Goal: Transaction & Acquisition: Purchase product/service

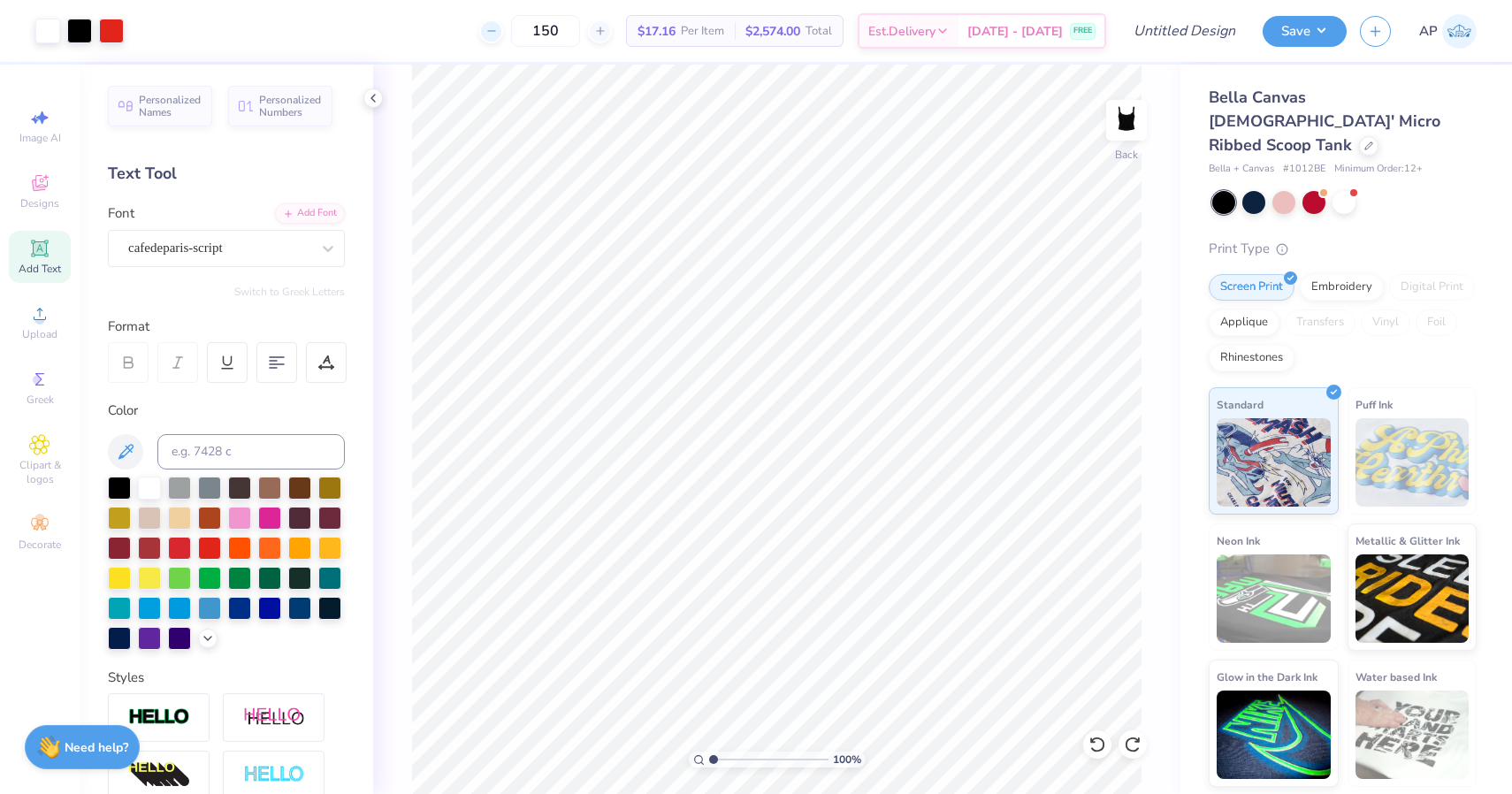
click at [494, 31] on line at bounding box center [491, 31] width 7 height 0
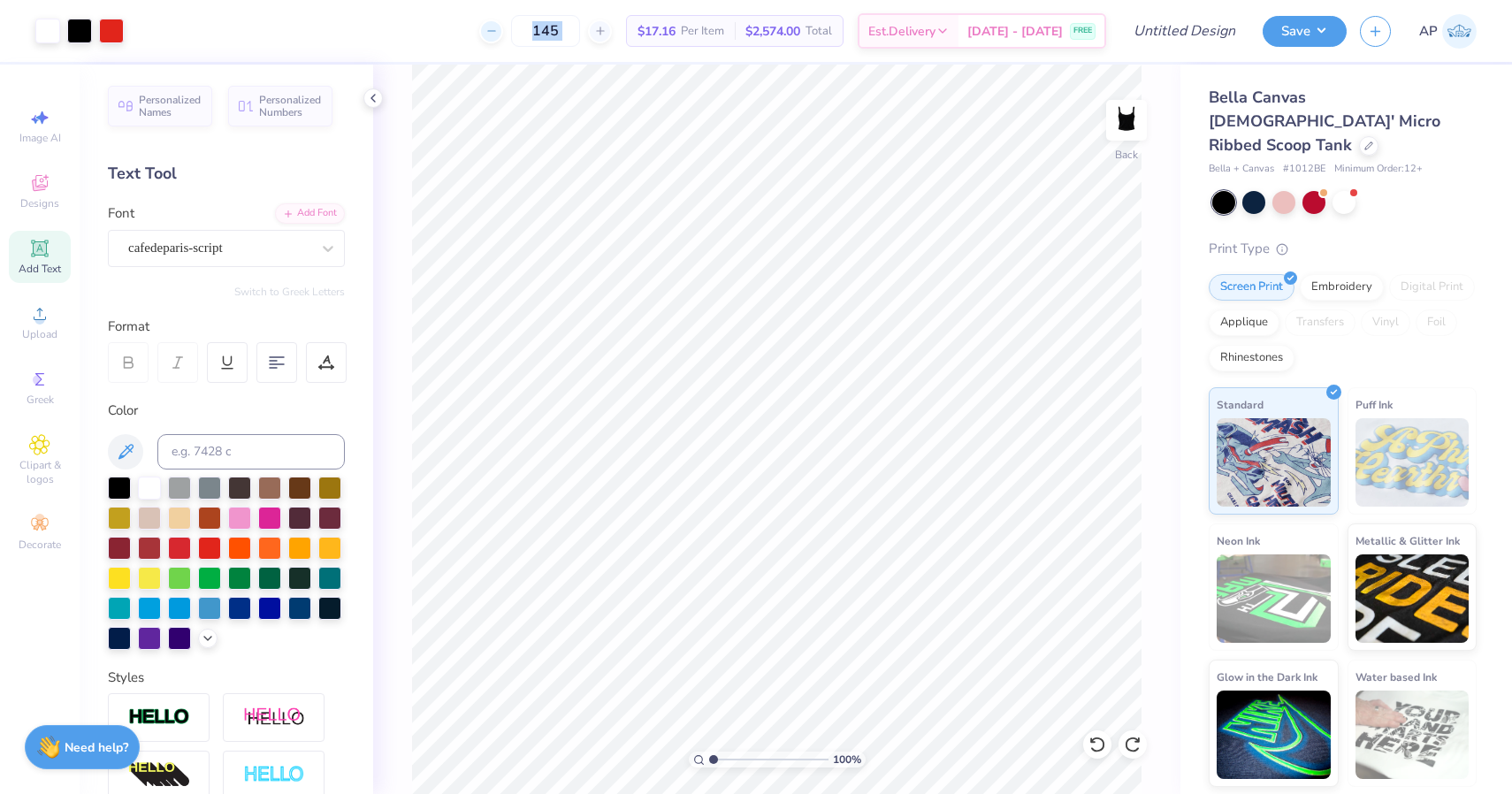
click at [494, 31] on line at bounding box center [491, 31] width 7 height 0
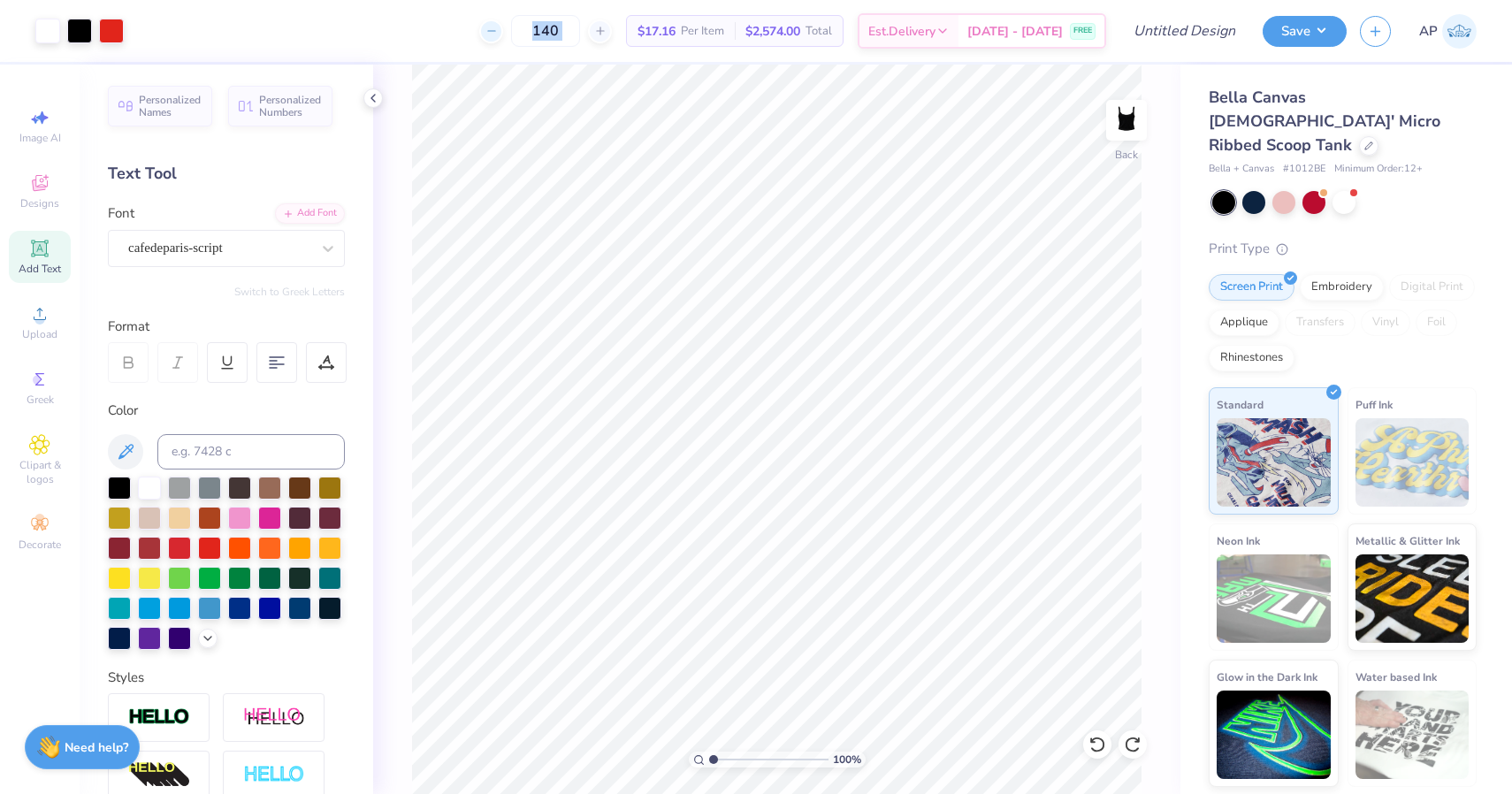
click at [494, 31] on line at bounding box center [491, 31] width 7 height 0
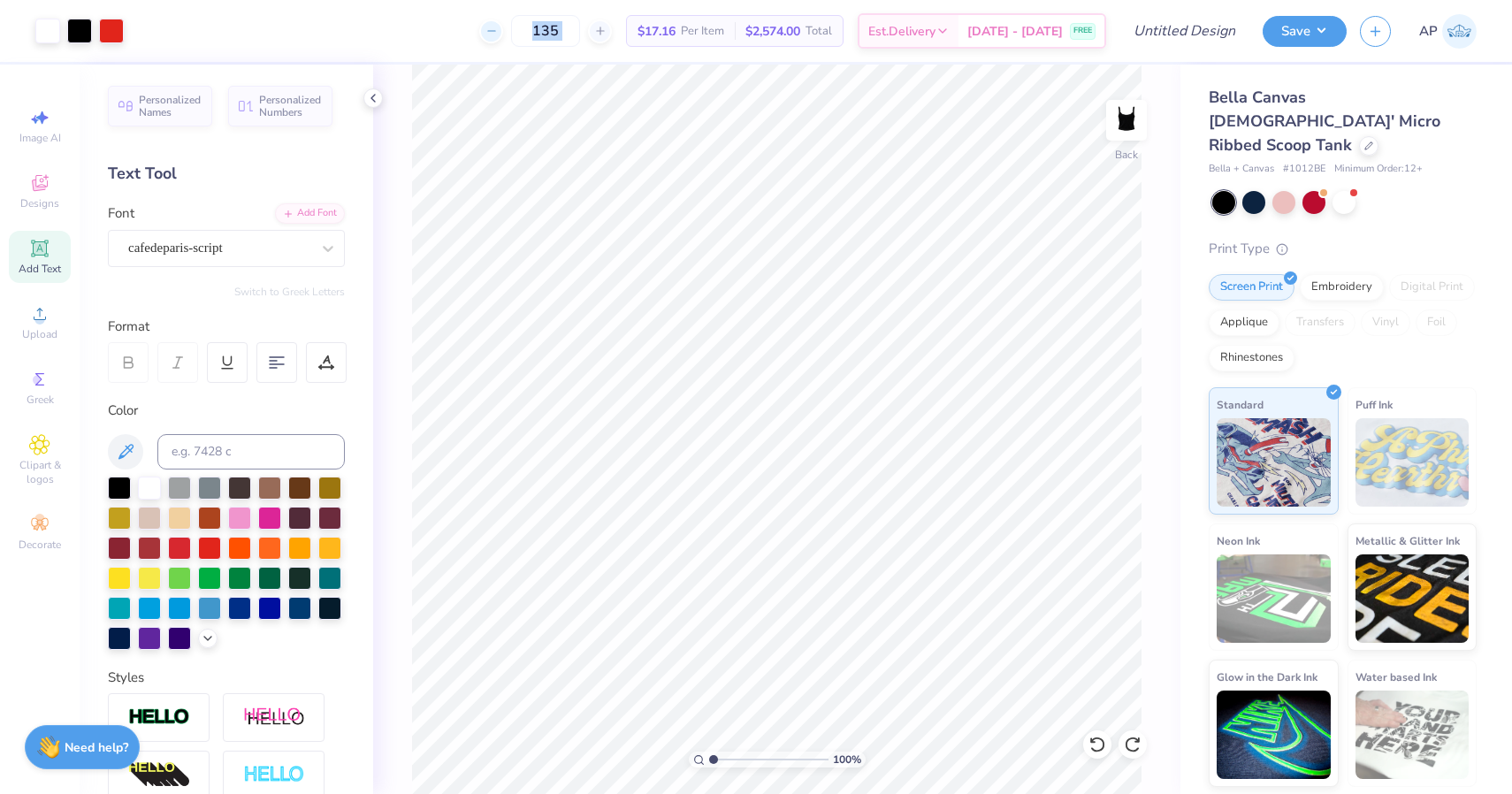
click at [494, 31] on line at bounding box center [491, 31] width 7 height 0
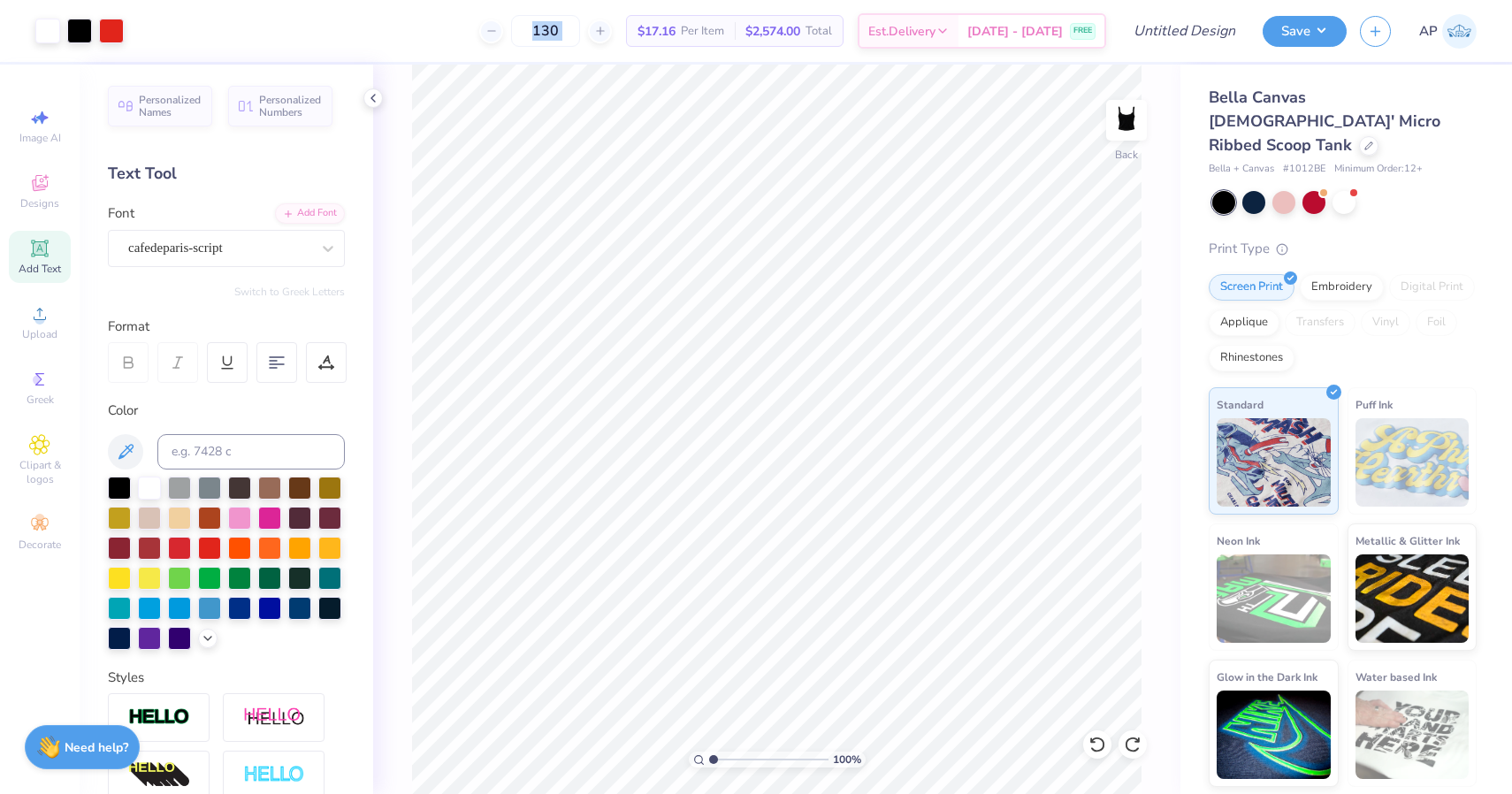
click at [457, 42] on div "130 $17.16 Per Item $2,574.00 Total Est. Delivery [DATE] - [DATE] FREE" at bounding box center [622, 31] width 970 height 62
click at [581, 56] on div "130 Per Item Total Est. Delivery N/A FREE" at bounding box center [622, 31] width 970 height 62
click at [599, 51] on div "130 $18.00 Per Item $2,340.00 Total Est. Delivery [DATE] - [DATE] FREE" at bounding box center [622, 31] width 970 height 62
click at [580, 44] on input "130" at bounding box center [546, 30] width 69 height 32
click at [580, 35] on input "130" at bounding box center [546, 30] width 69 height 32
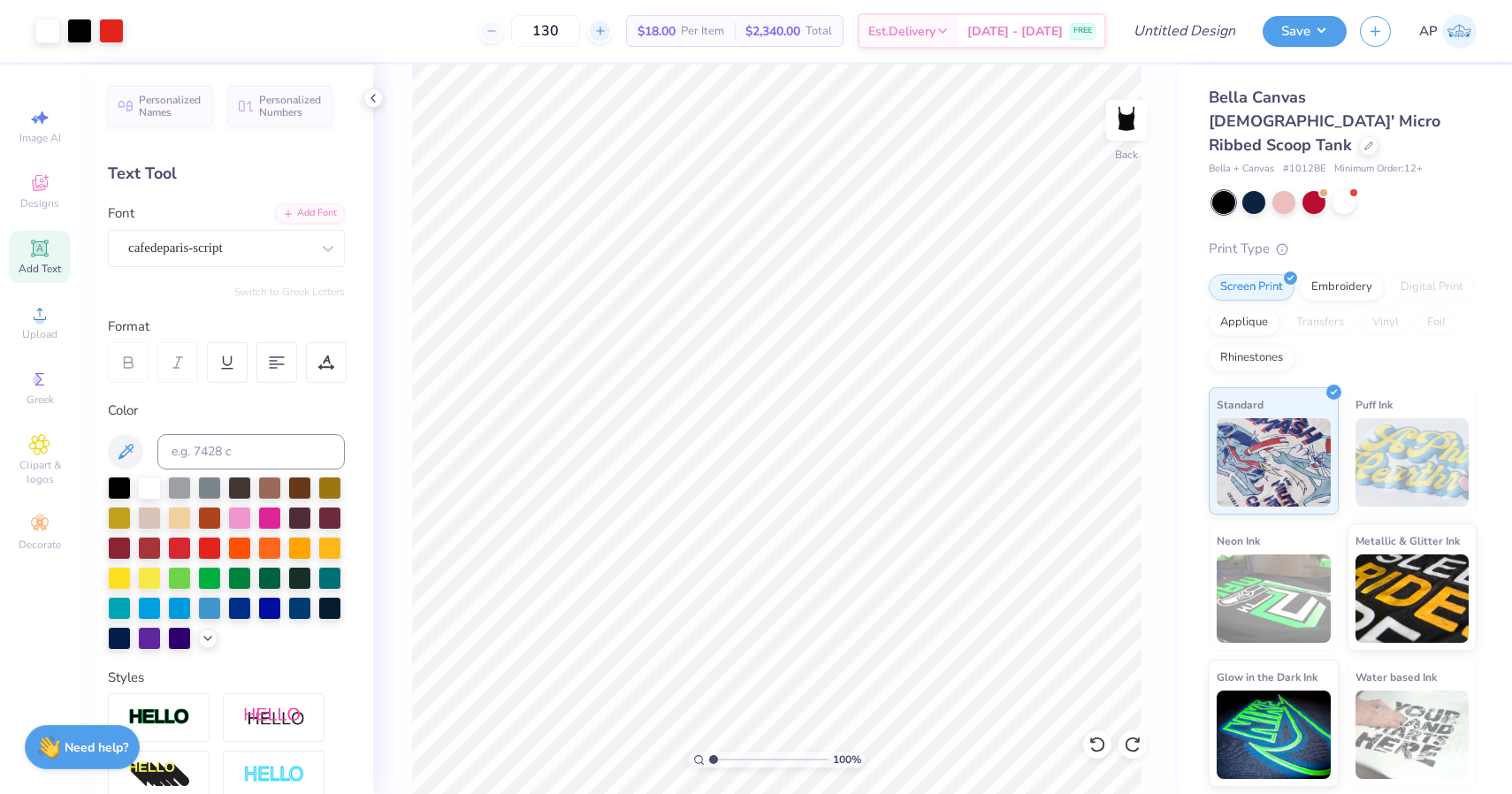
click at [612, 32] on div at bounding box center [600, 31] width 24 height 24
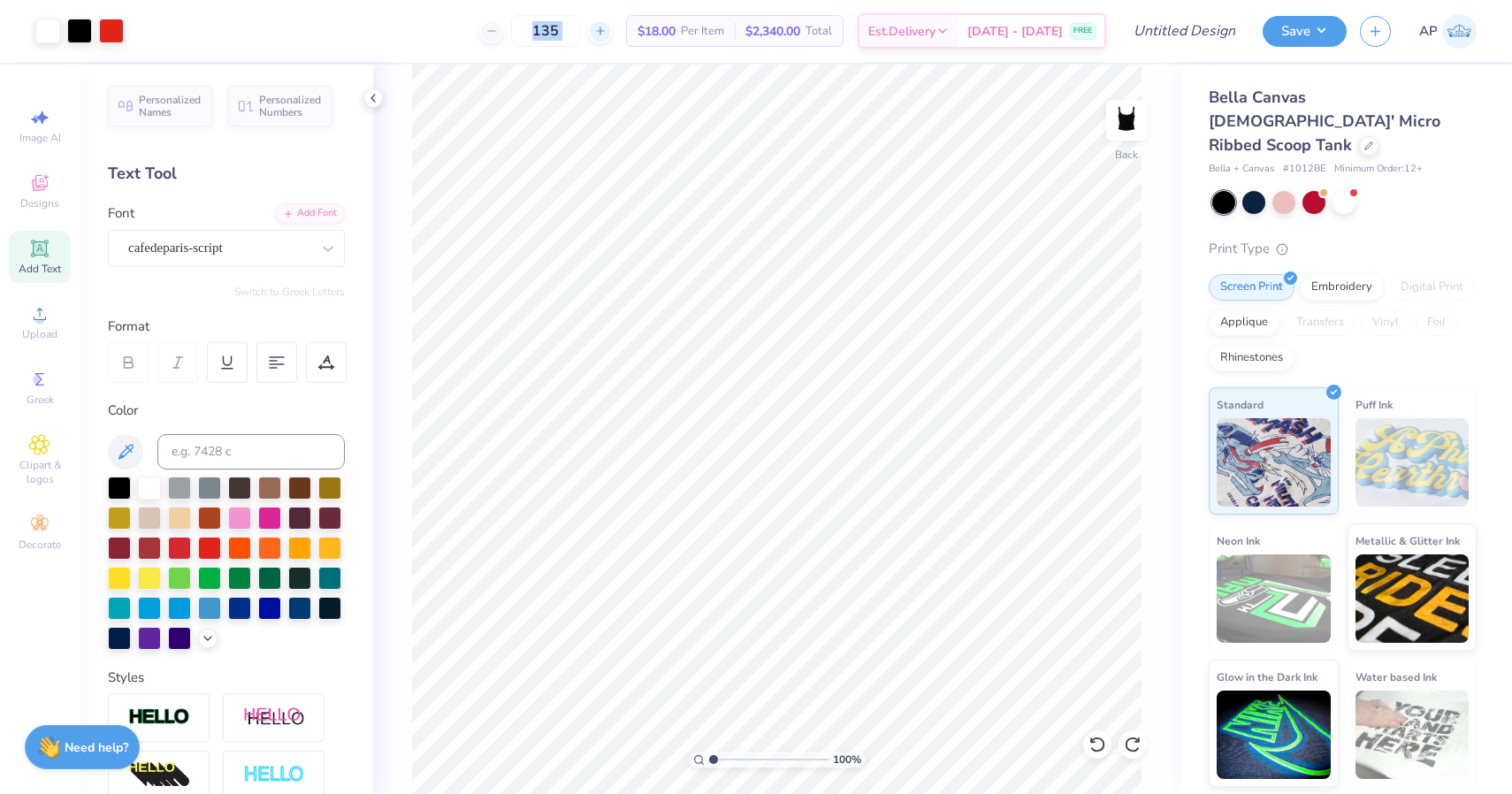
click at [612, 32] on div at bounding box center [600, 31] width 24 height 24
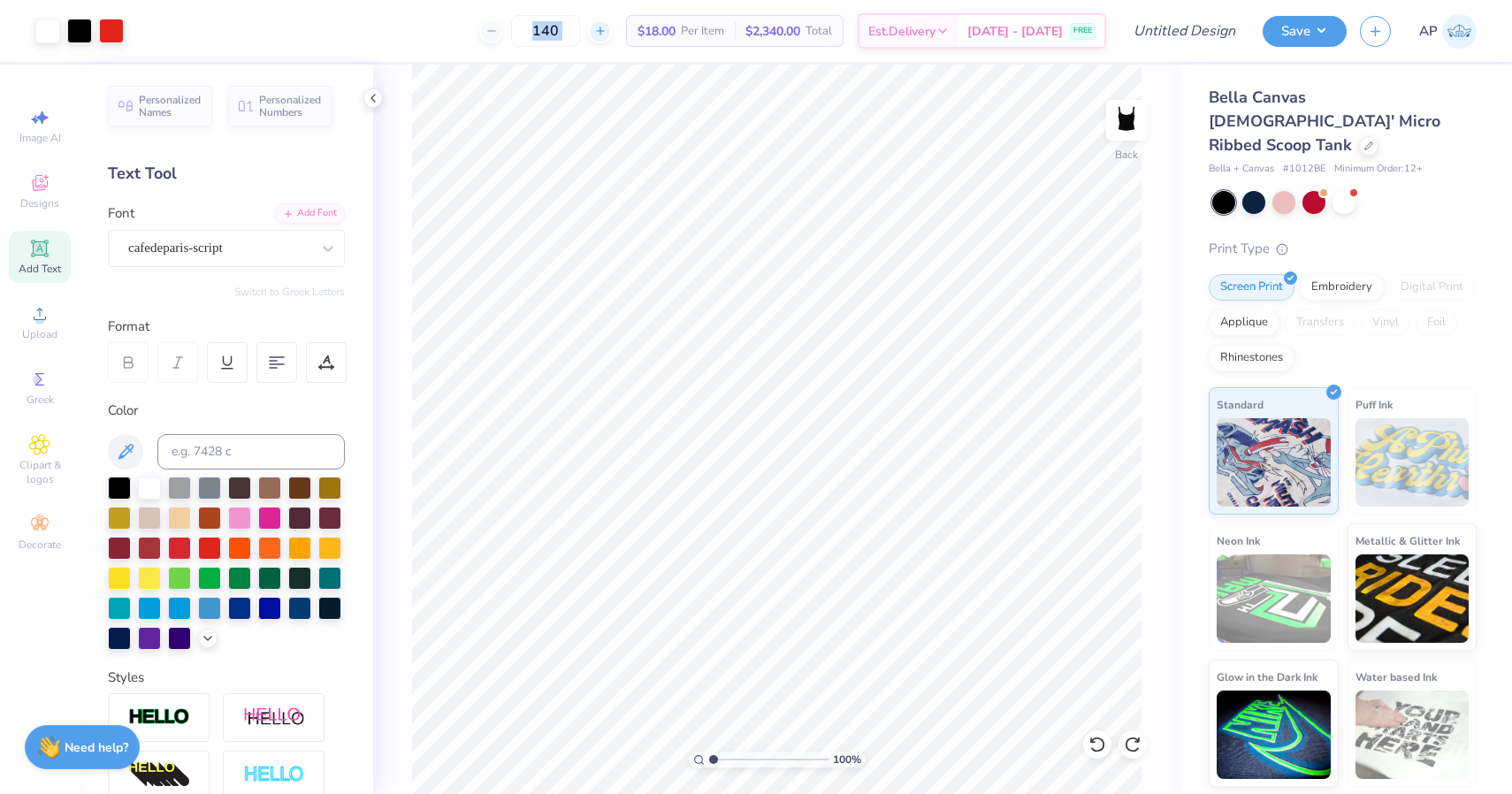
click at [612, 32] on div at bounding box center [600, 31] width 24 height 24
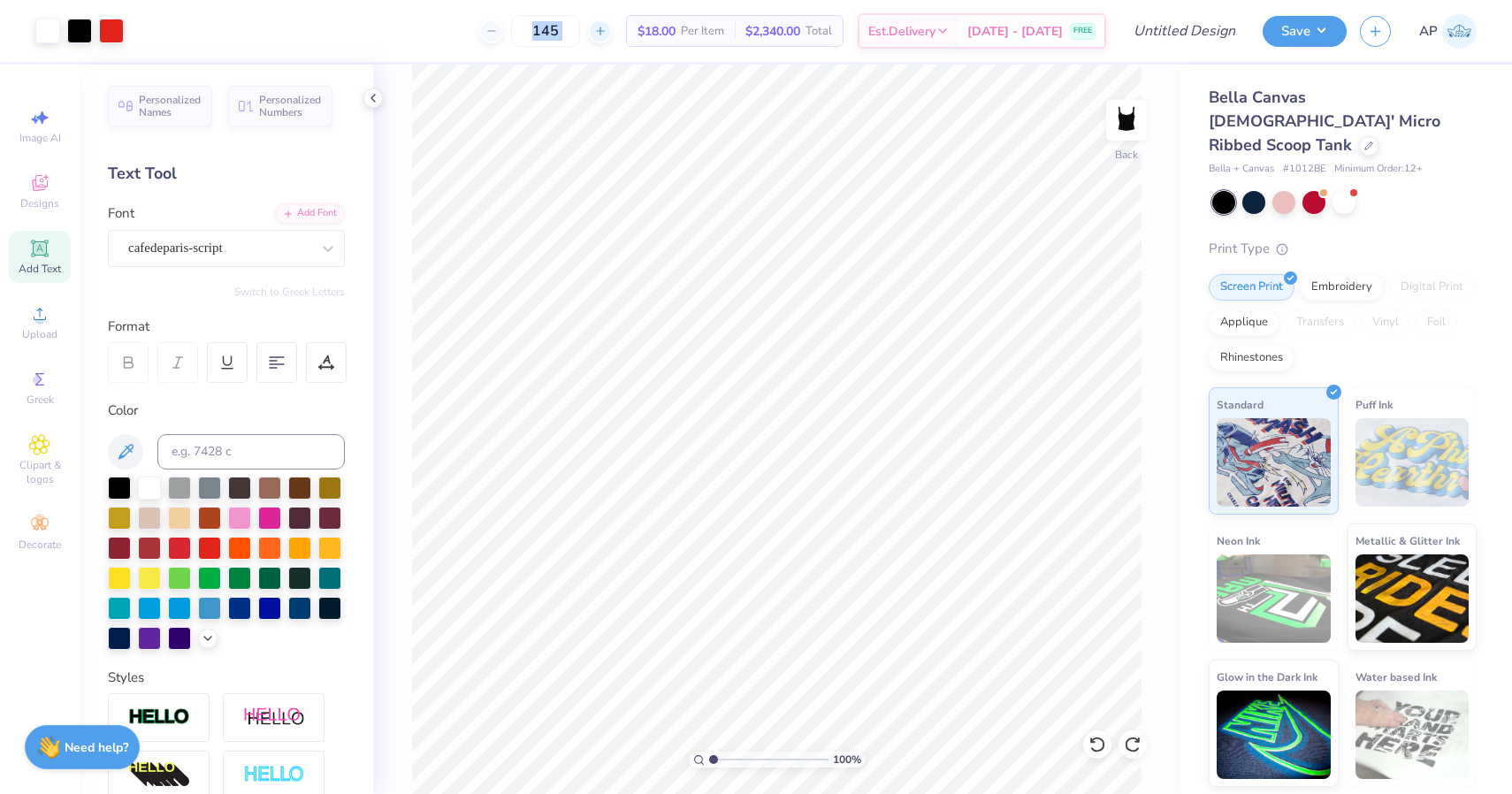
click at [612, 32] on div at bounding box center [600, 31] width 24 height 24
click at [657, 32] on div at bounding box center [669, 31] width 24 height 24
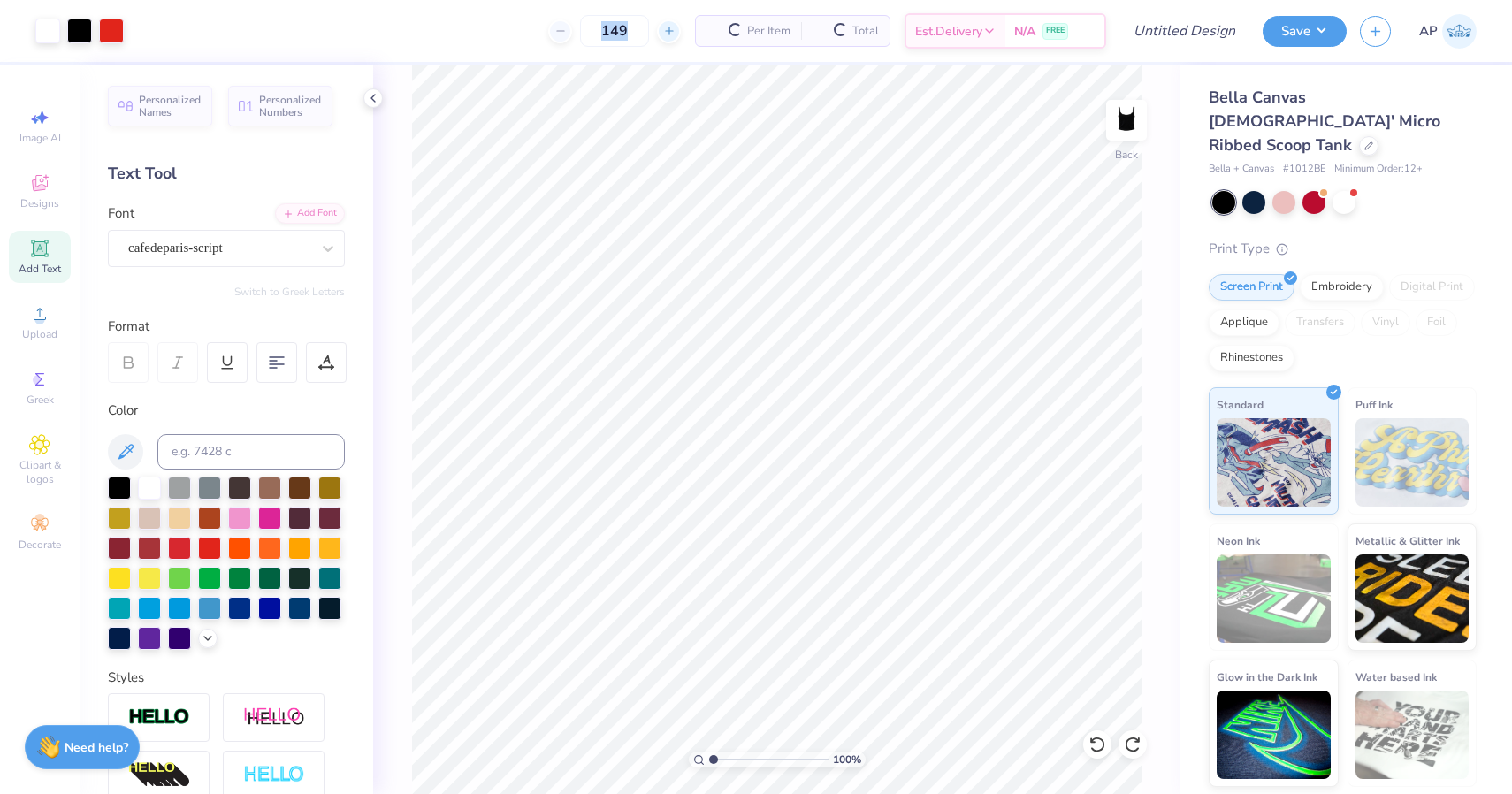
type input "150"
click at [684, 51] on div "150 $17.16 Per Item $2,574.00 Total Est. Delivery [DATE] - [DATE] FREE" at bounding box center [622, 31] width 970 height 62
drag, startPoint x: 669, startPoint y: 30, endPoint x: 715, endPoint y: 33, distance: 46.1
click at [715, 33] on div "$17.16 Per Item" at bounding box center [681, 30] width 108 height 30
click at [1335, 271] on div "Embroidery" at bounding box center [1342, 284] width 84 height 26
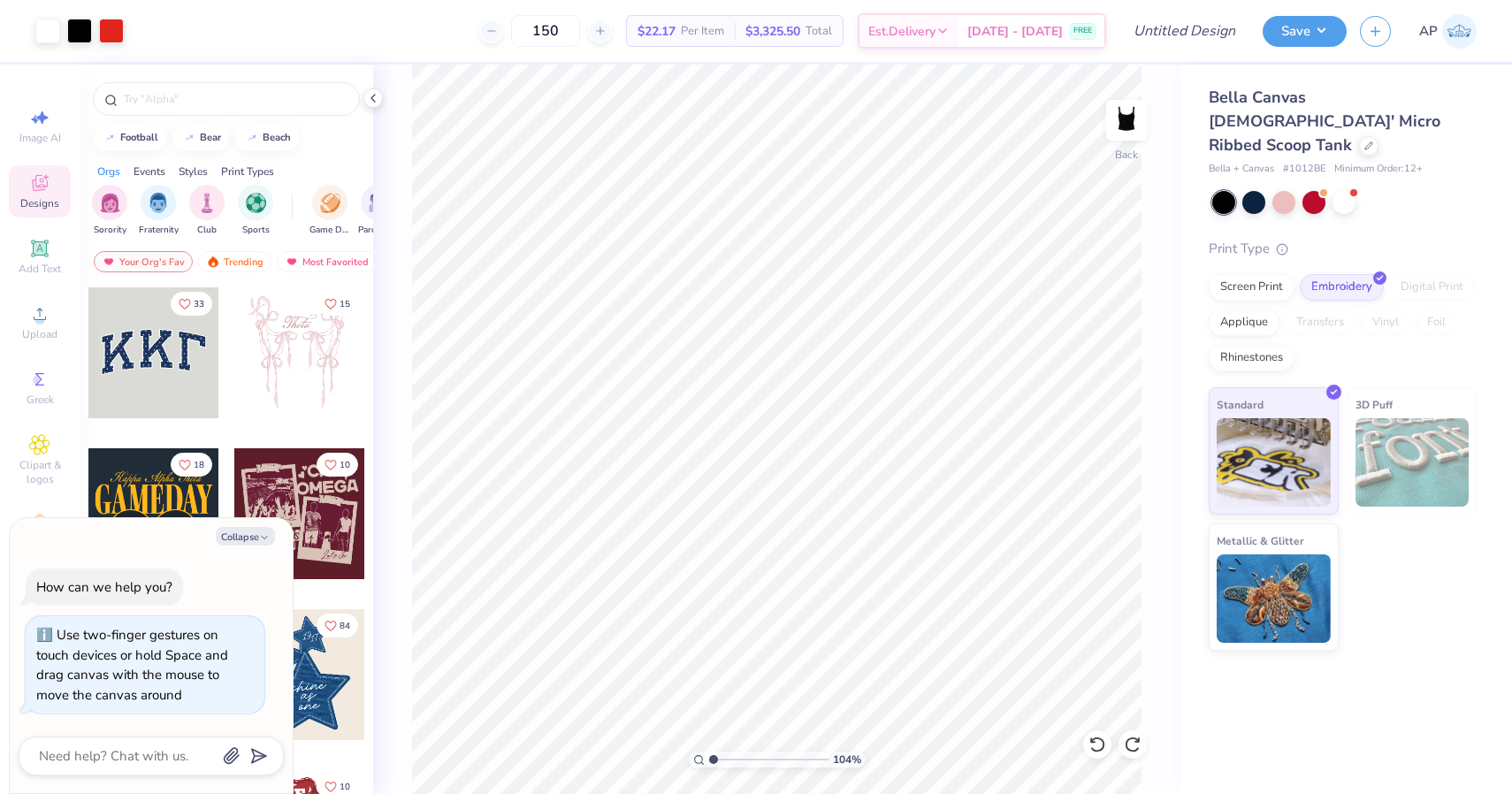
type input "1.26"
type textarea "x"
drag, startPoint x: 714, startPoint y: 757, endPoint x: 631, endPoint y: 761, distance: 83.1
type input "1"
click at [631, 761] on div "100 %" at bounding box center [776, 429] width 730 height 729
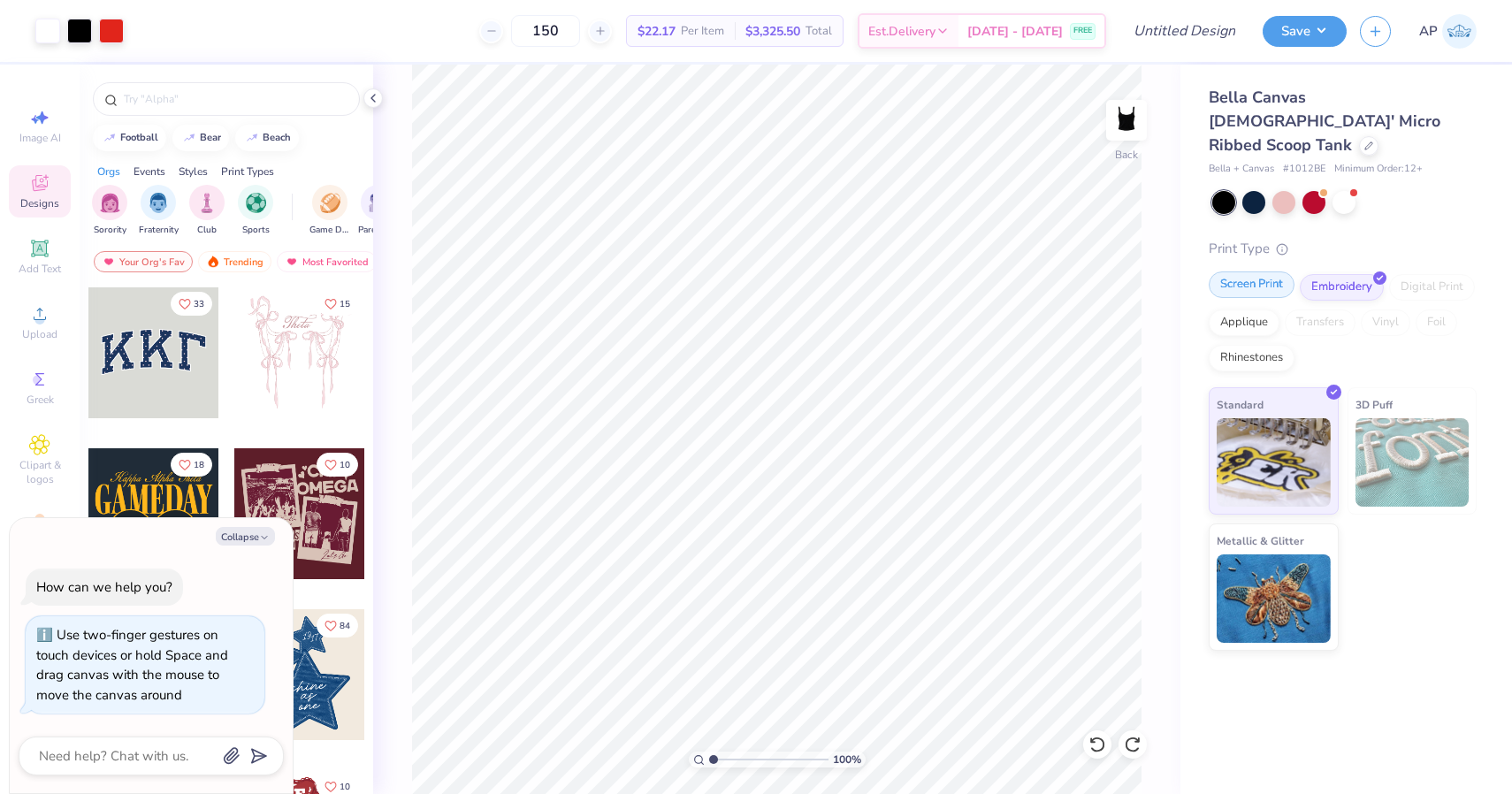
click at [1251, 271] on div "Screen Print" at bounding box center [1252, 284] width 86 height 26
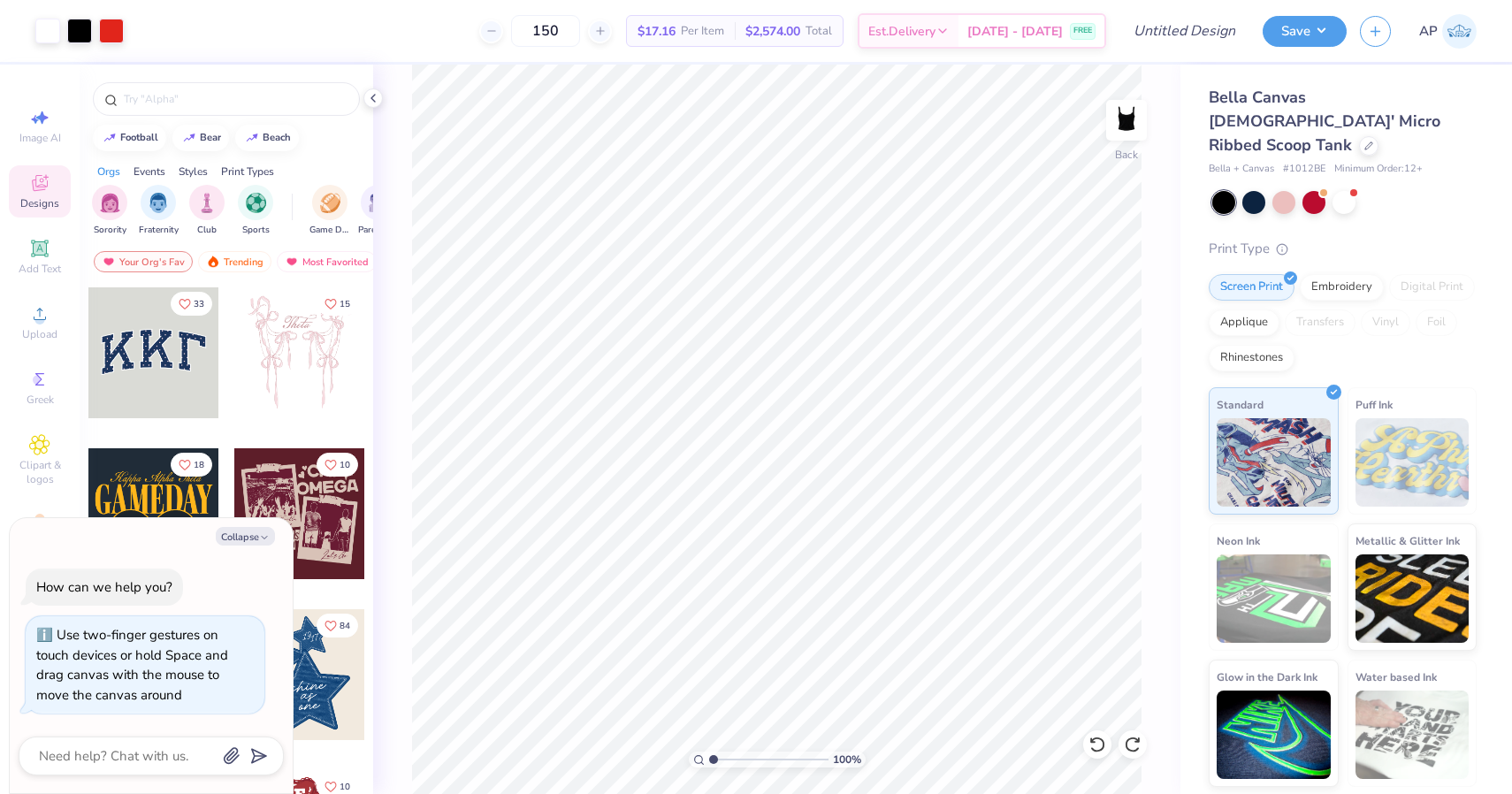
click at [814, 2] on div "150 $17.16 Per Item $2,574.00 Total Est. Delivery [DATE] - [DATE] FREE" at bounding box center [622, 31] width 970 height 62
type textarea "x"
